Goal: Navigation & Orientation: Find specific page/section

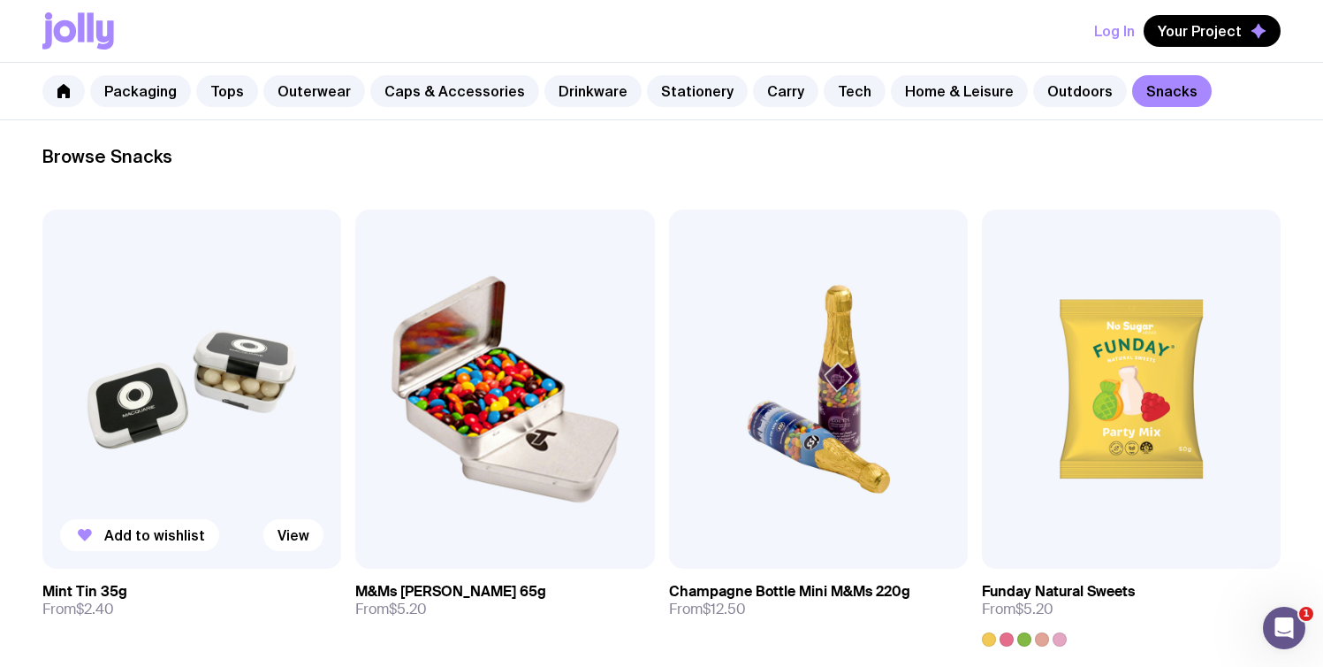
scroll to position [248, 0]
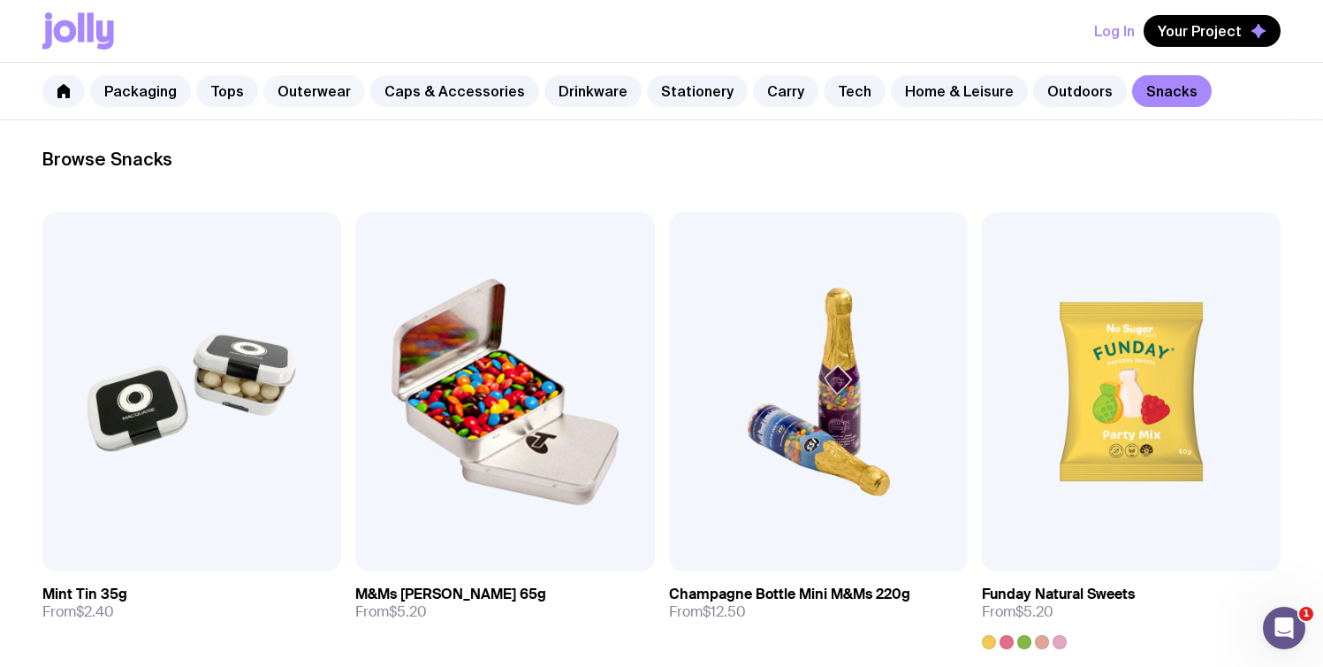
click at [295, 90] on link "Outerwear" at bounding box center [314, 91] width 102 height 32
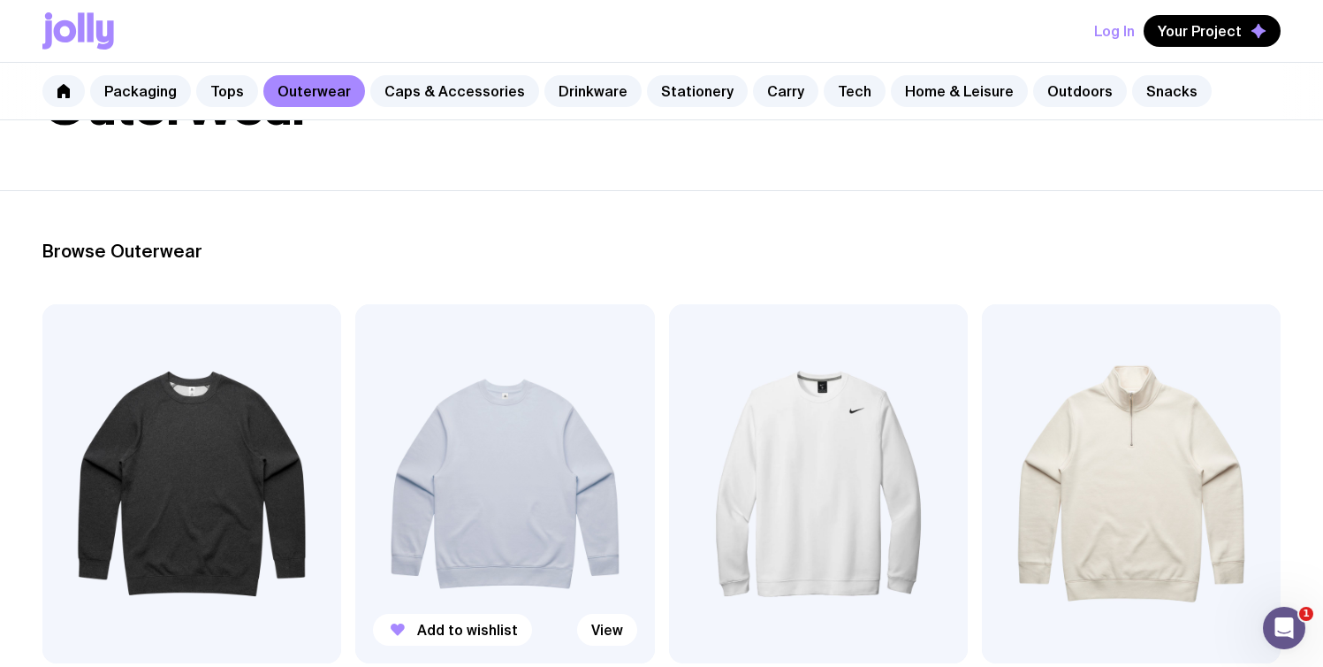
scroll to position [355, 0]
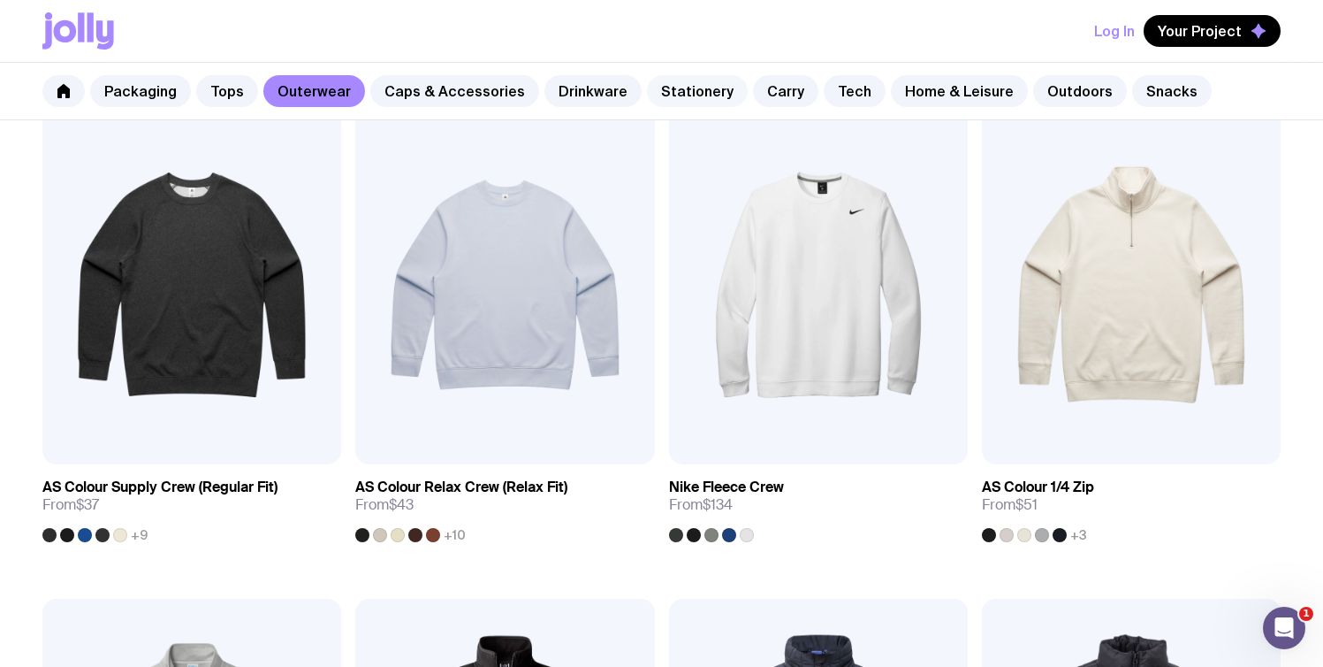
click at [688, 102] on link "Stationery" at bounding box center [697, 91] width 101 height 32
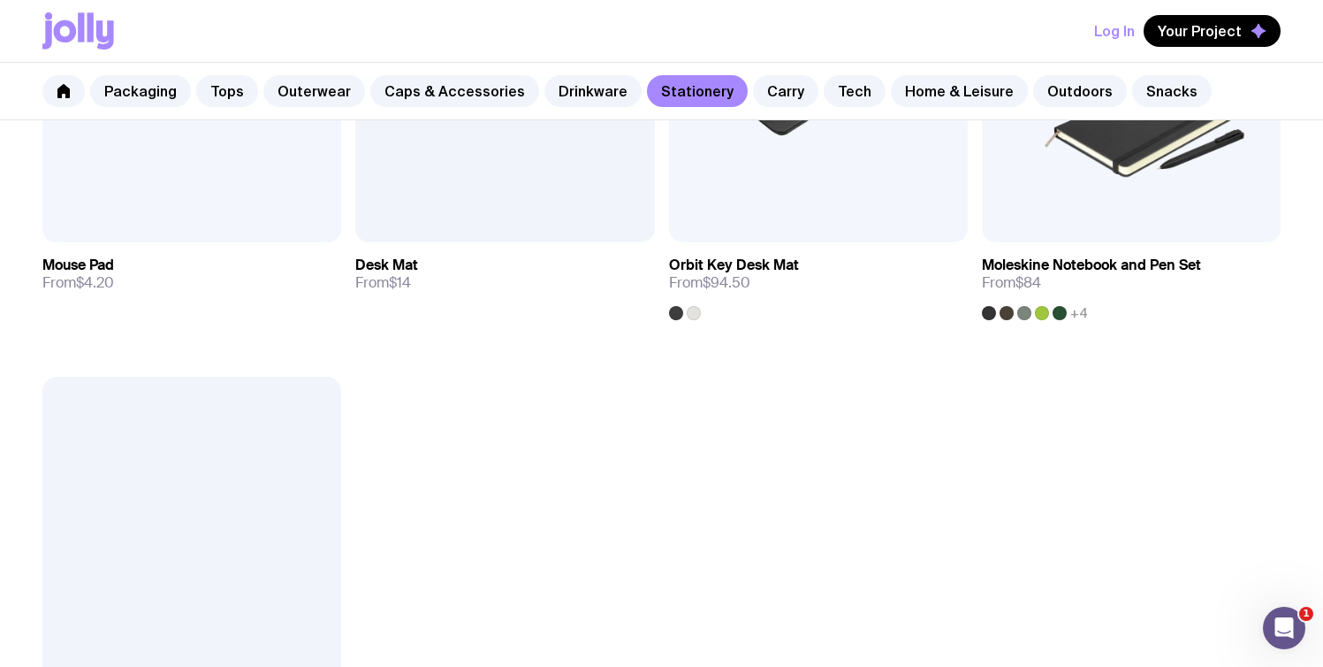
scroll to position [2999, 0]
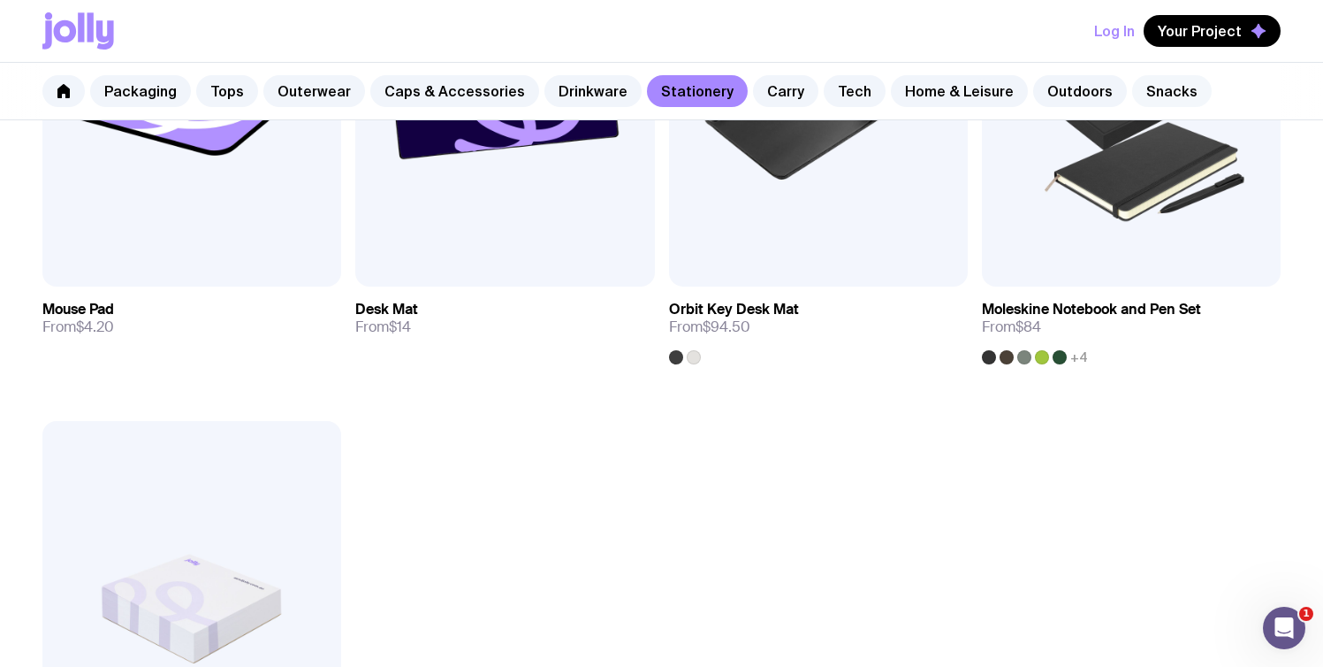
click at [1133, 92] on link "Snacks" at bounding box center [1172, 91] width 80 height 32
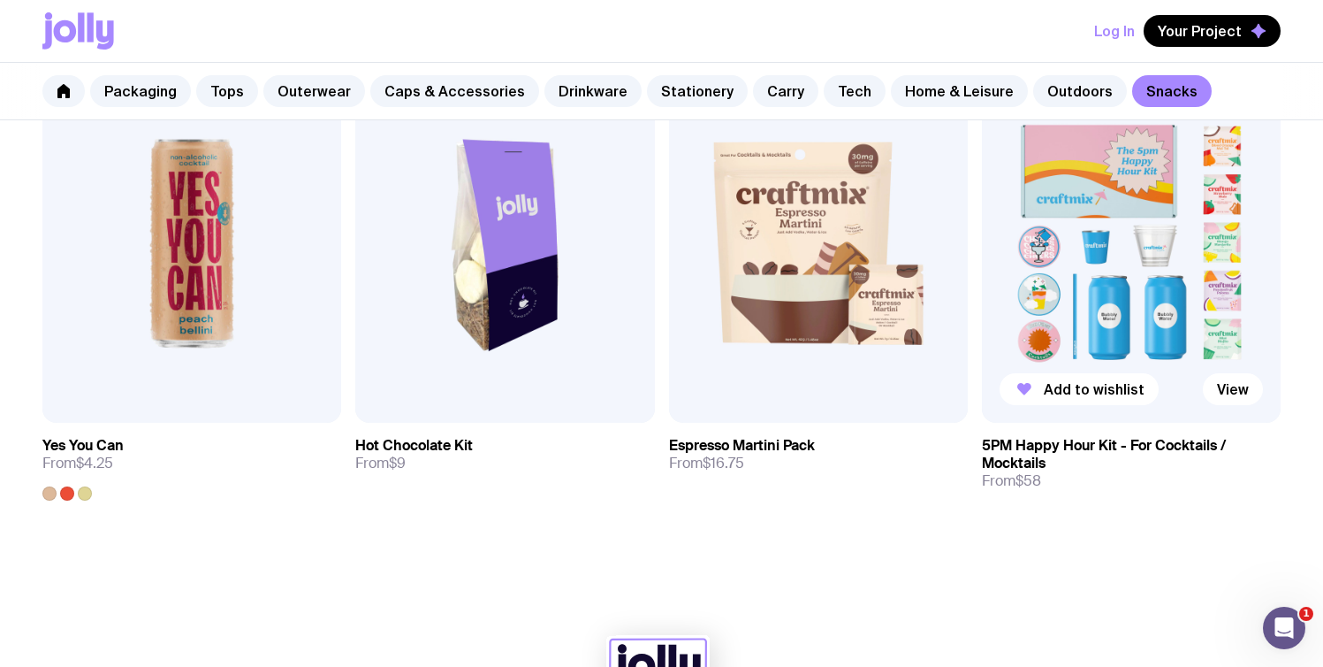
scroll to position [1376, 0]
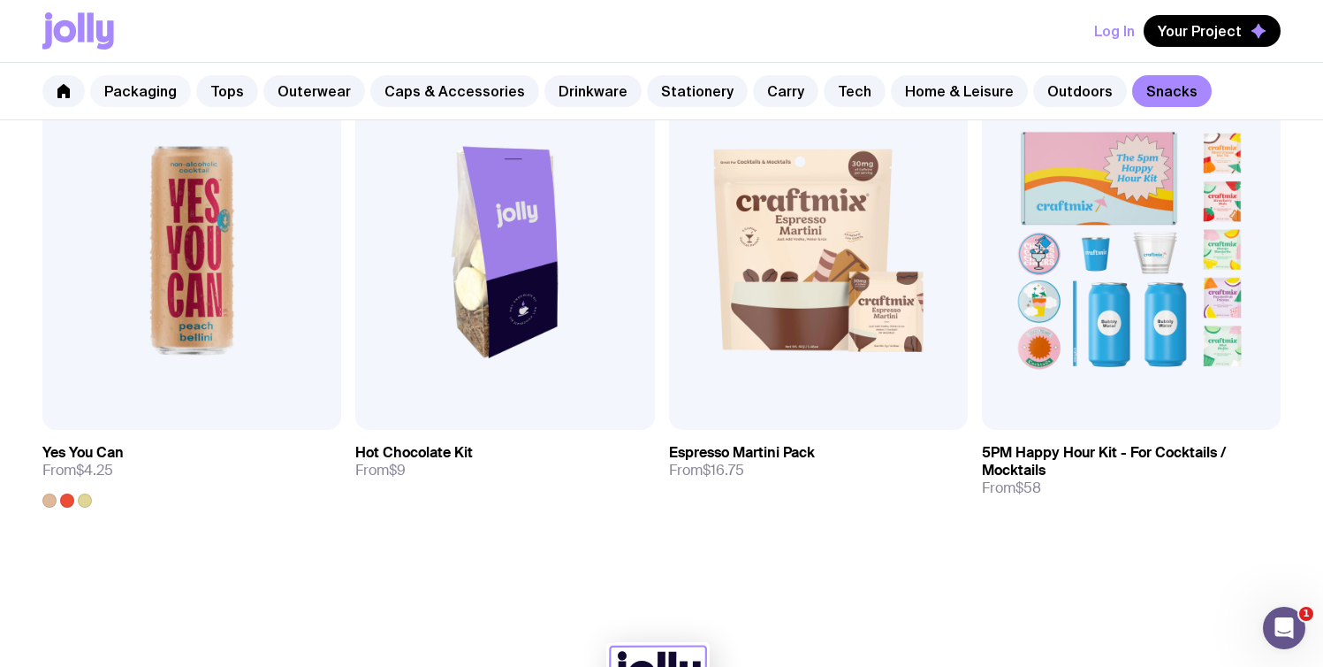
click at [124, 88] on link "Packaging" at bounding box center [140, 91] width 101 height 32
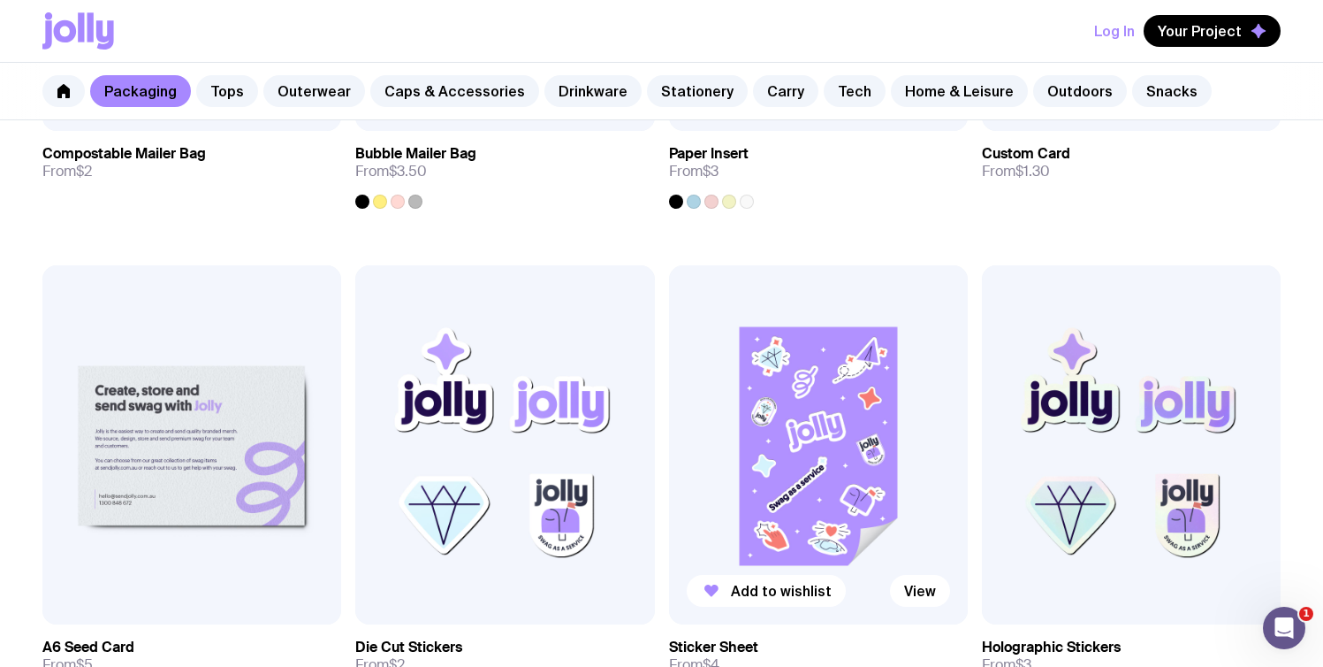
scroll to position [1736, 0]
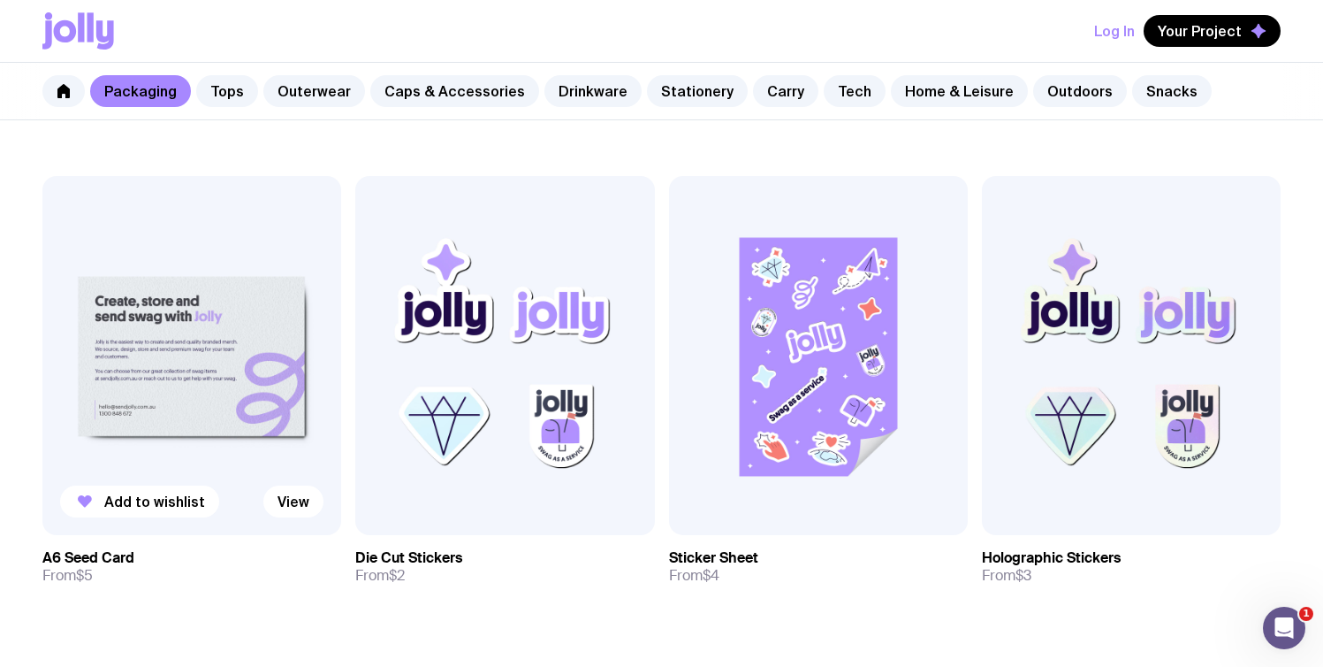
click at [207, 342] on img at bounding box center [191, 355] width 299 height 359
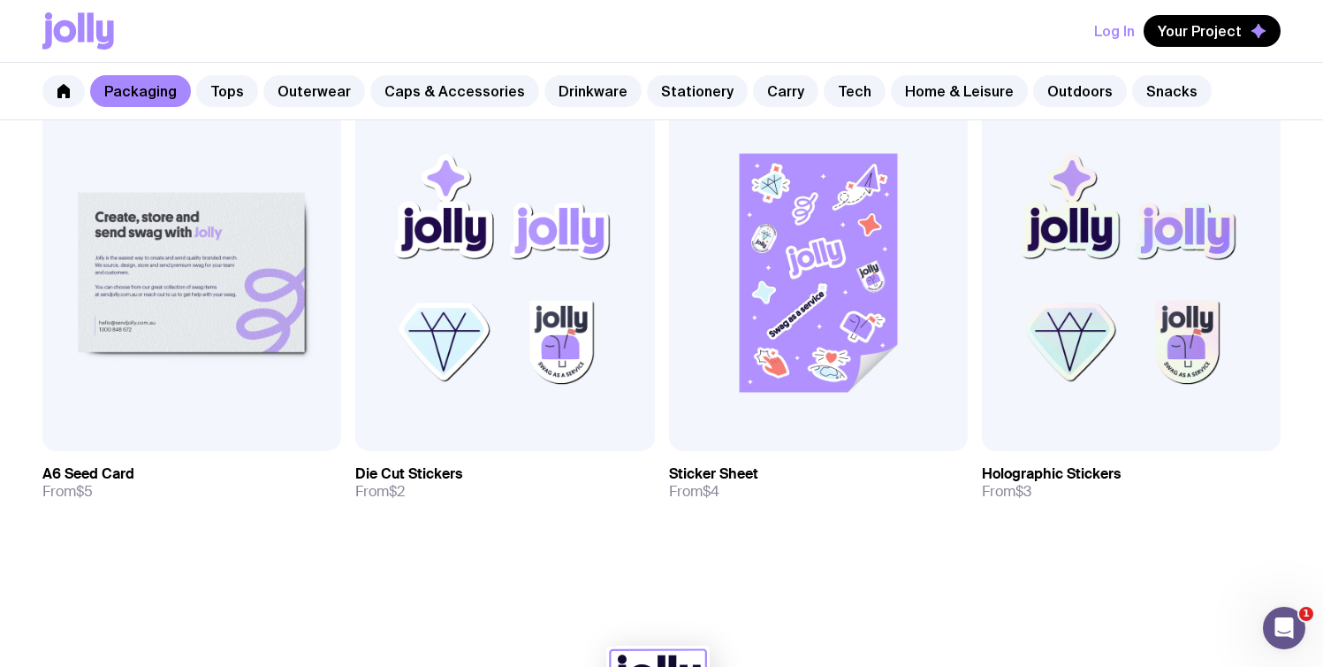
scroll to position [1816, 0]
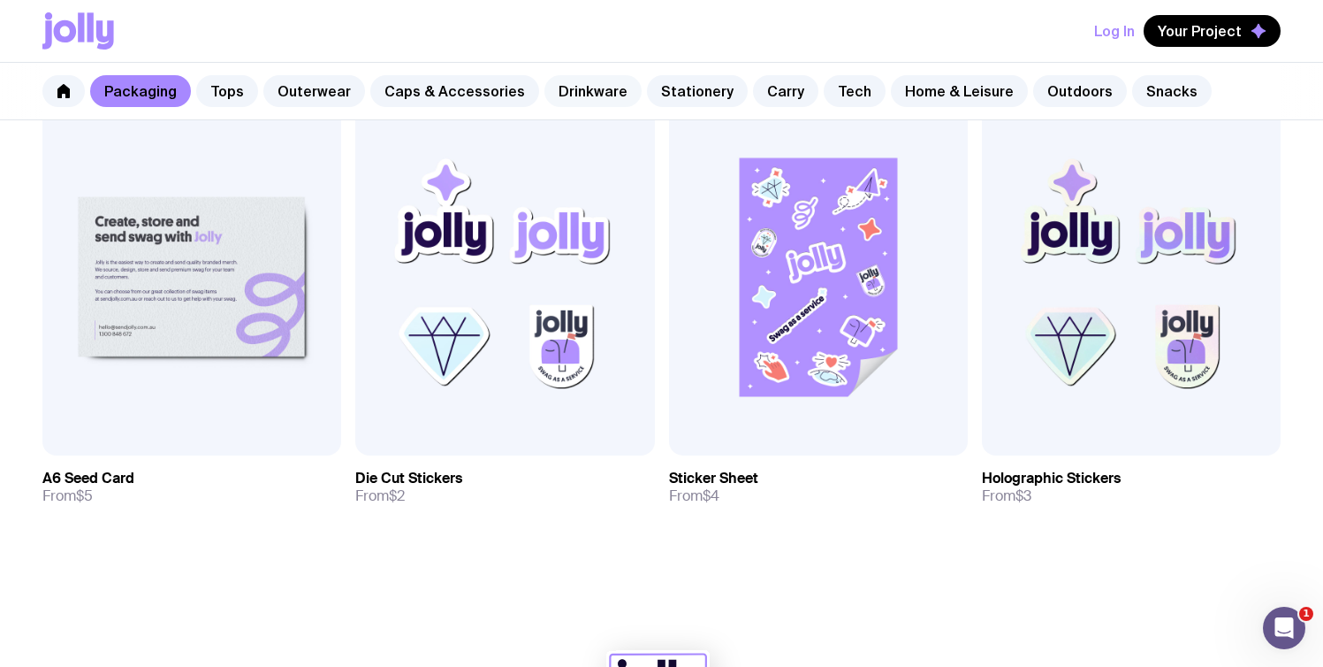
click at [581, 103] on link "Drinkware" at bounding box center [593, 91] width 97 height 32
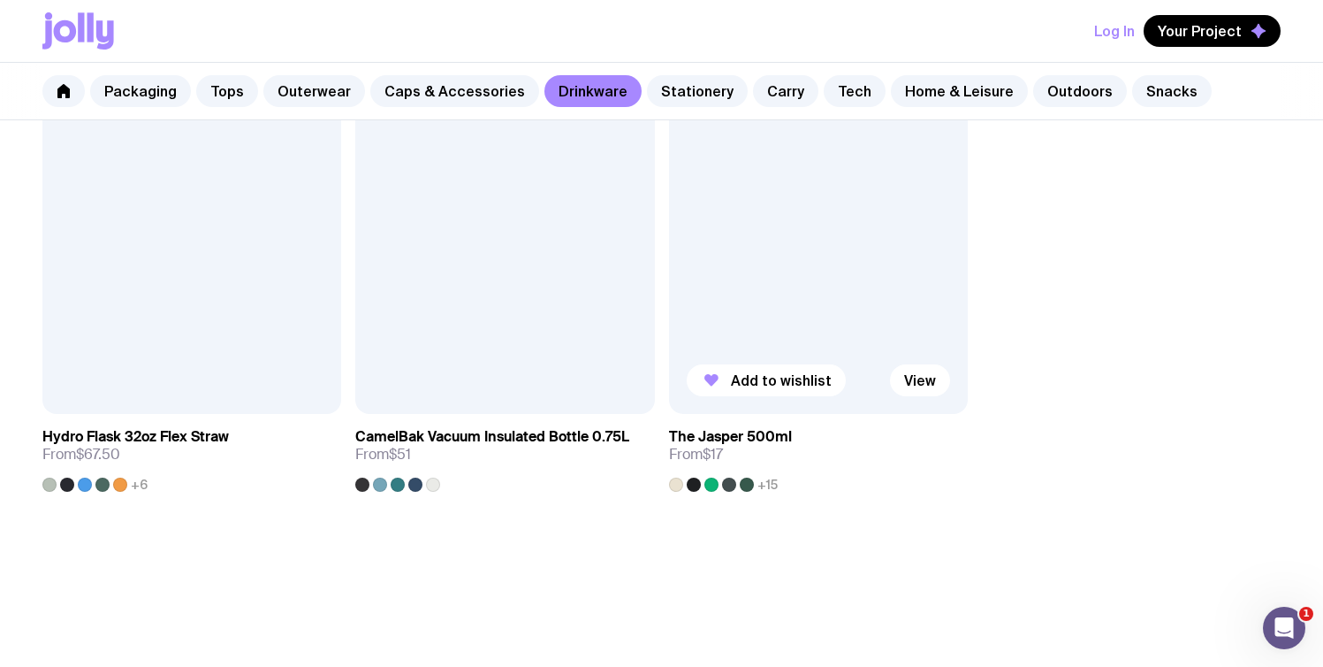
scroll to position [2876, 0]
